Goal: Task Accomplishment & Management: Complete application form

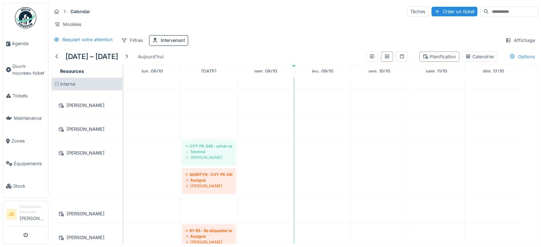
scroll to position [411, 0]
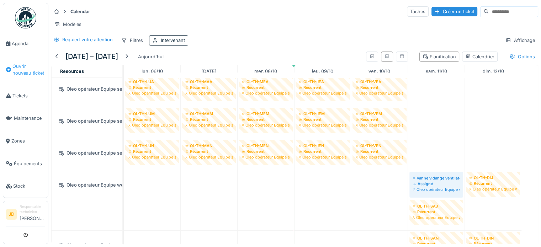
click at [27, 63] on span "Ouvrir nouveau ticket" at bounding box center [28, 70] width 33 height 14
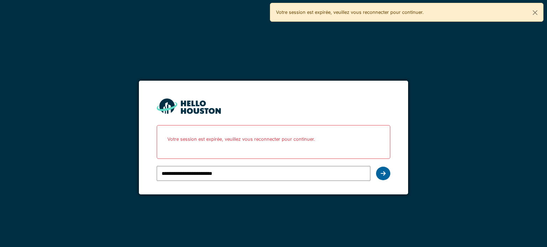
click at [389, 170] on div at bounding box center [383, 174] width 14 height 14
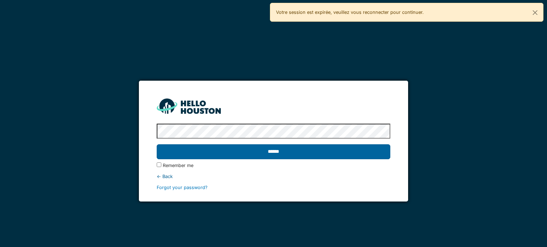
click at [317, 155] on input "******" at bounding box center [273, 151] width 233 height 15
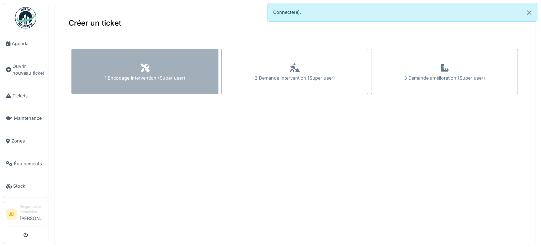
click at [185, 84] on div "1 Encodage intervention (Super user)" at bounding box center [145, 72] width 147 height 46
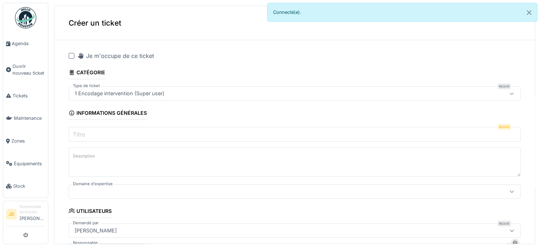
drag, startPoint x: 66, startPoint y: 52, endPoint x: 71, endPoint y: 55, distance: 6.2
click at [71, 55] on div at bounding box center [72, 56] width 6 height 6
click at [134, 138] on input "Titre" at bounding box center [295, 134] width 452 height 15
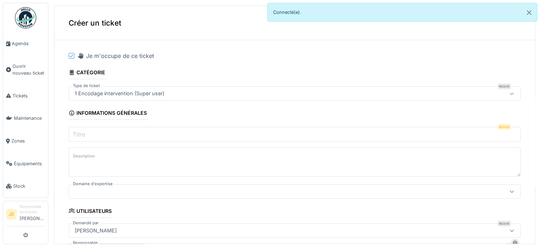
click at [134, 138] on input "Titre" at bounding box center [295, 134] width 452 height 15
